Goal: Task Accomplishment & Management: Manage account settings

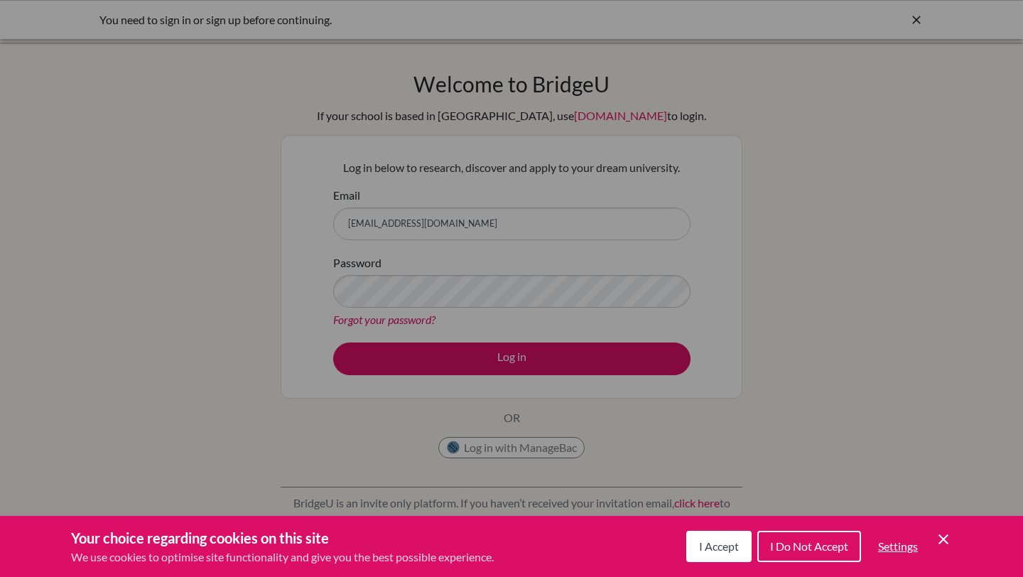
click at [733, 544] on span "I Accept" at bounding box center [719, 546] width 40 height 14
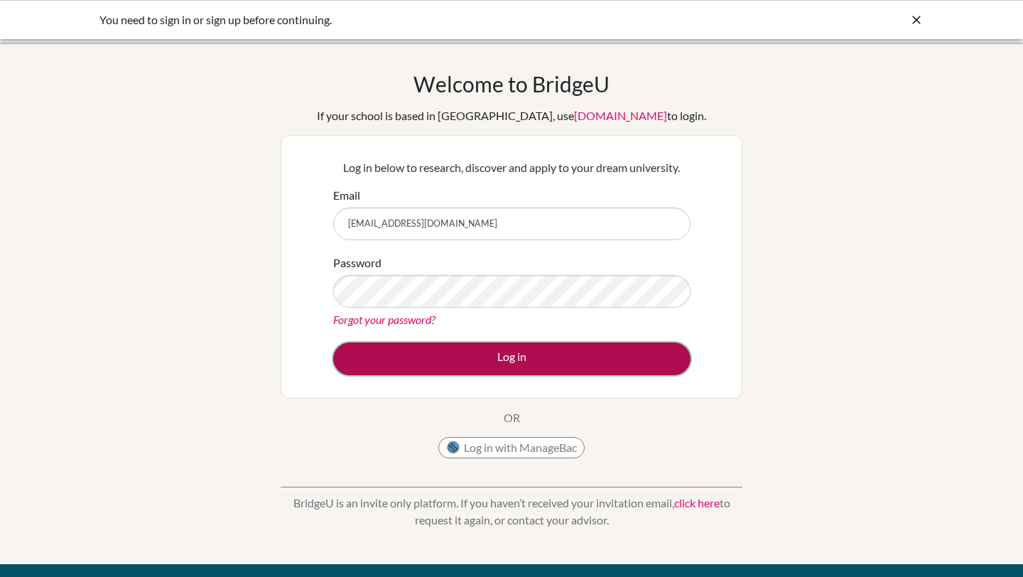
click at [455, 361] on button "Log in" at bounding box center [511, 359] width 357 height 33
click at [535, 354] on button "Log in" at bounding box center [511, 359] width 357 height 33
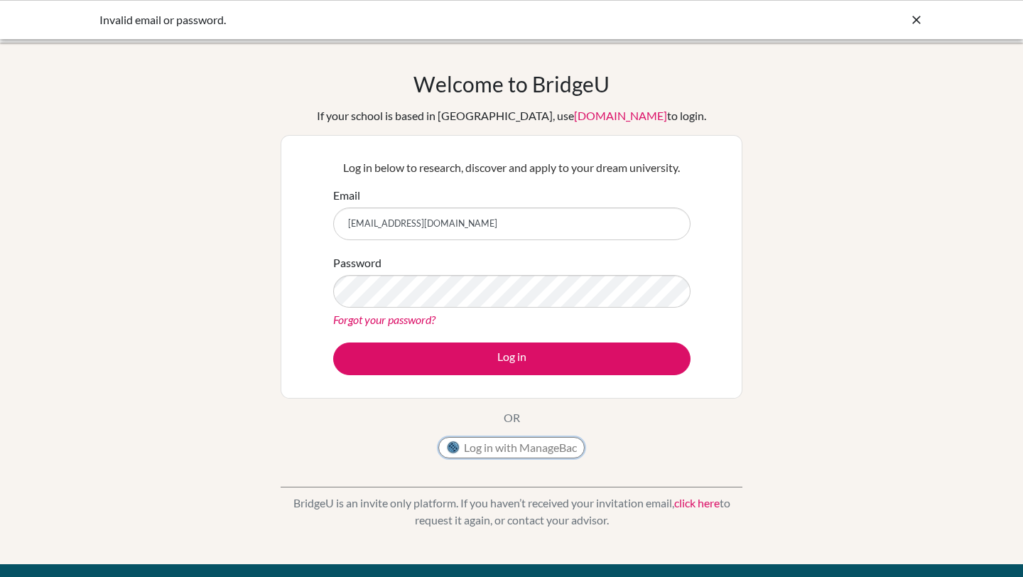
click at [488, 448] on button "Log in with ManageBac" at bounding box center [511, 447] width 146 height 21
